Goal: Download file/media

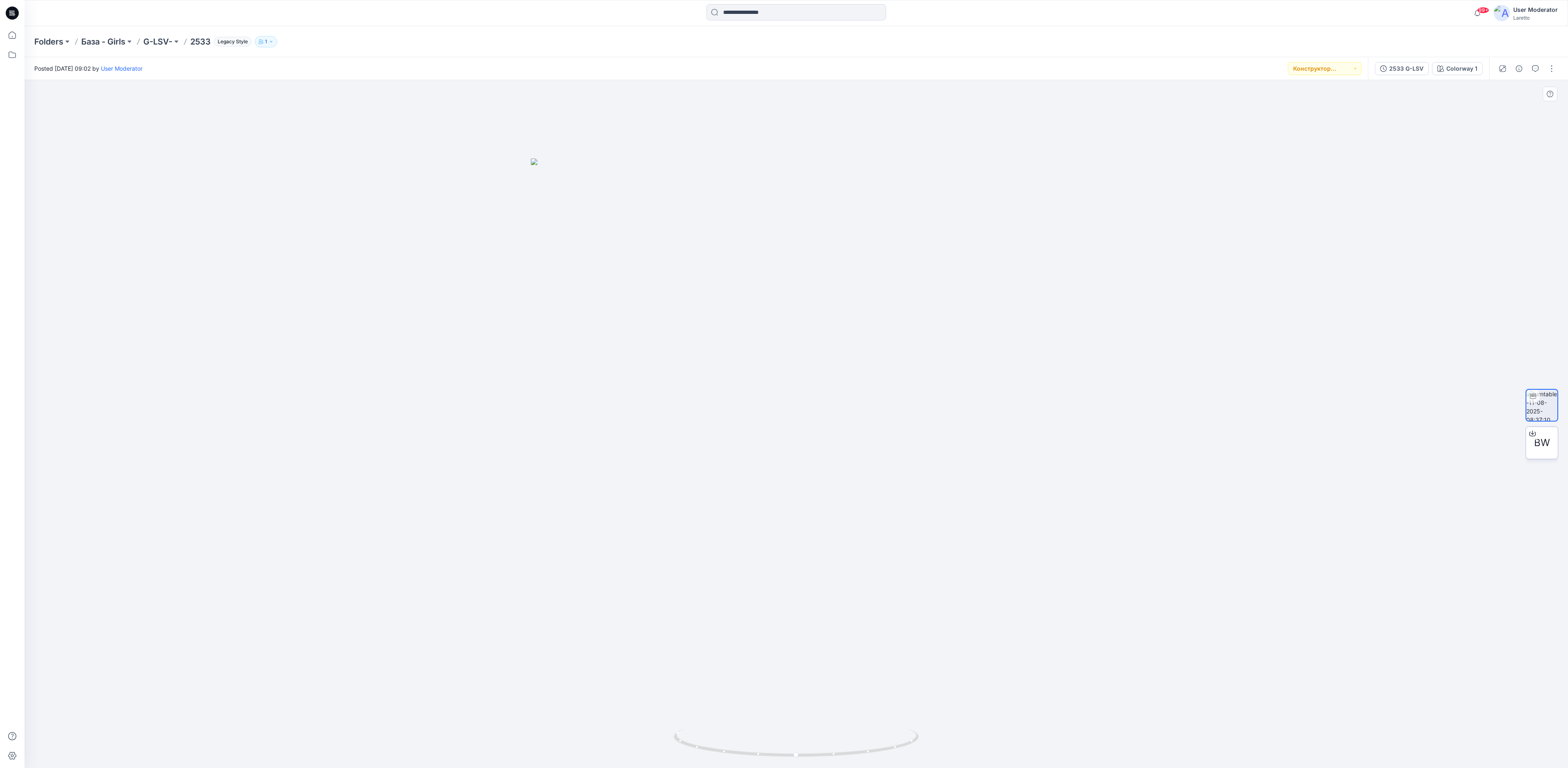
click at [1535, 444] on span "BW" at bounding box center [1542, 443] width 16 height 15
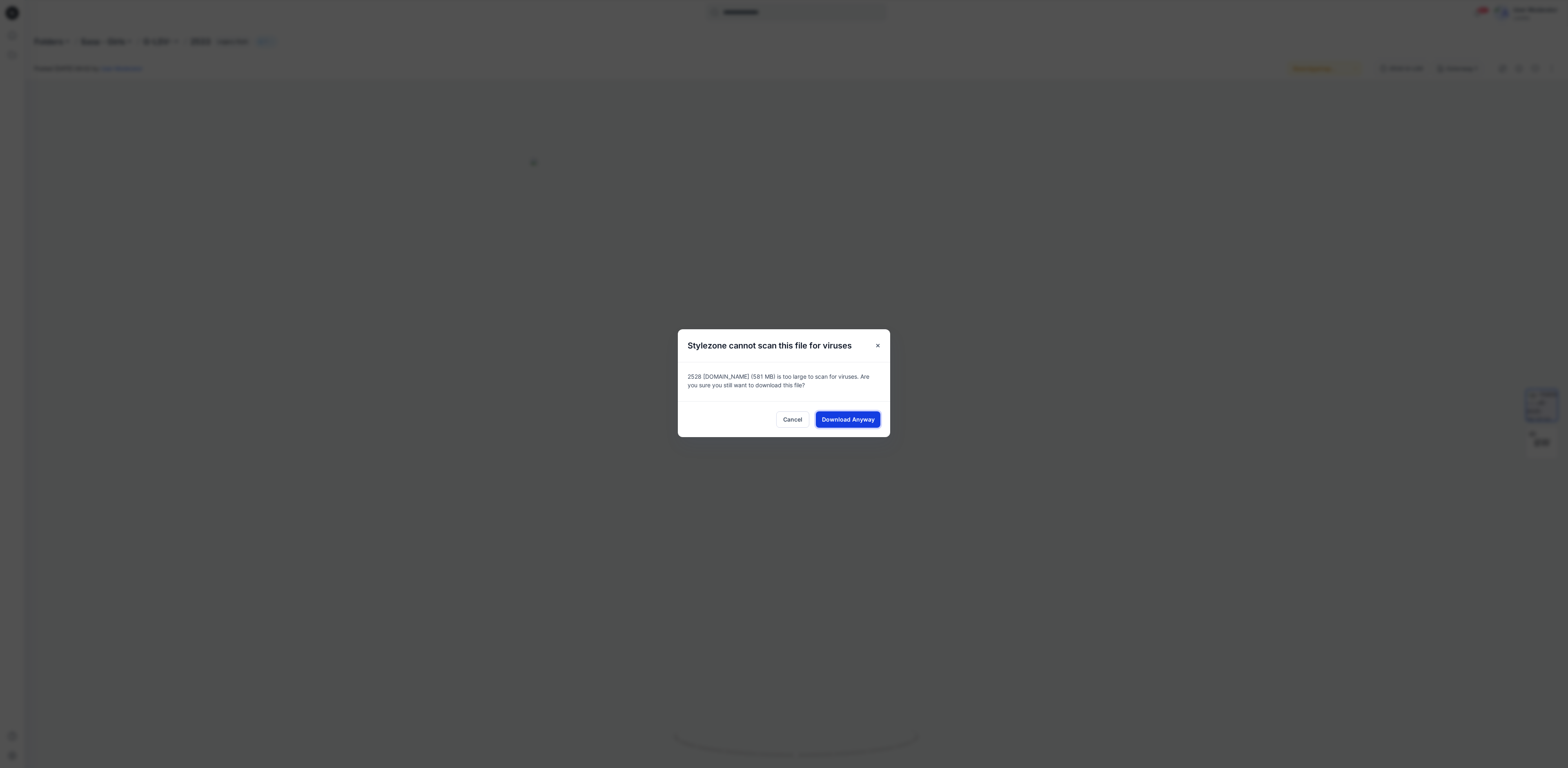
click at [822, 418] on button "Download Anyway" at bounding box center [848, 420] width 65 height 16
